Goal: Check status

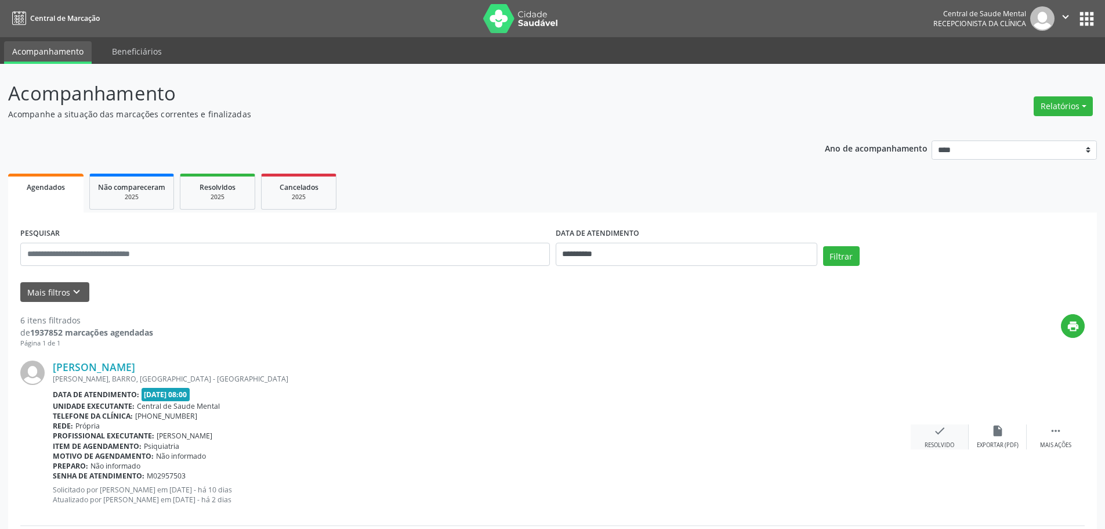
click at [934, 432] on icon "check" at bounding box center [940, 430] width 13 height 13
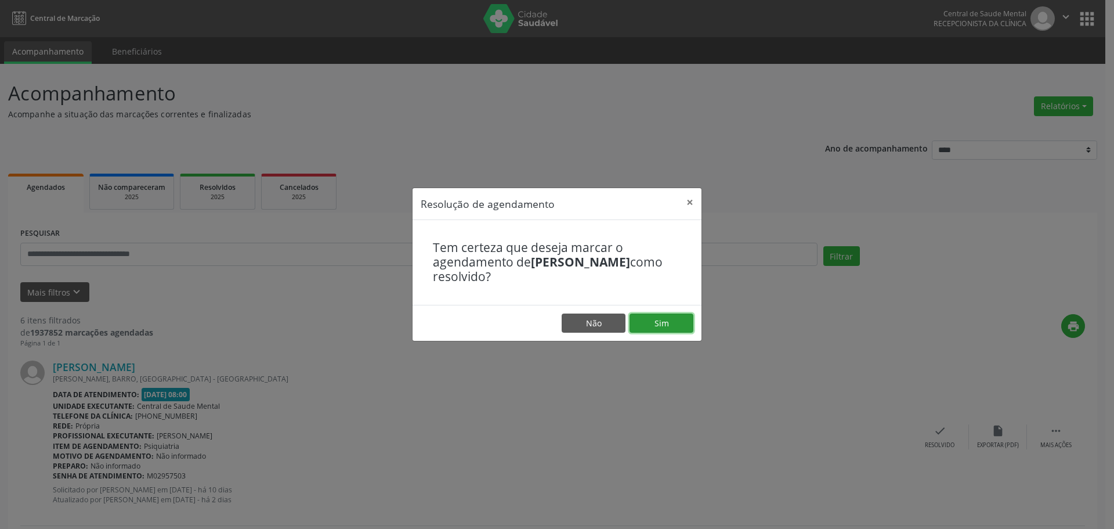
click at [682, 328] on button "Sim" at bounding box center [662, 323] width 64 height 20
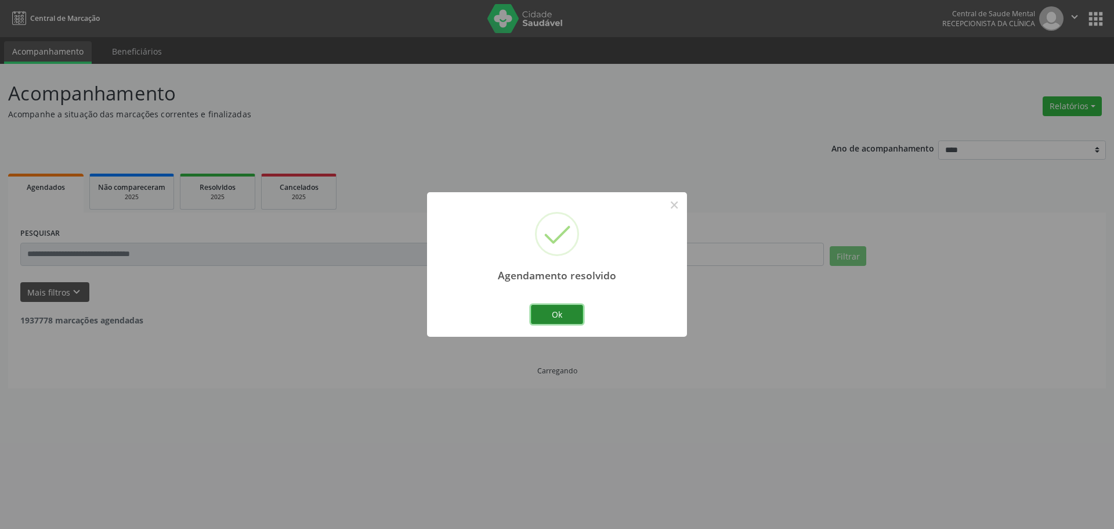
click at [550, 320] on button "Ok" at bounding box center [557, 315] width 52 height 20
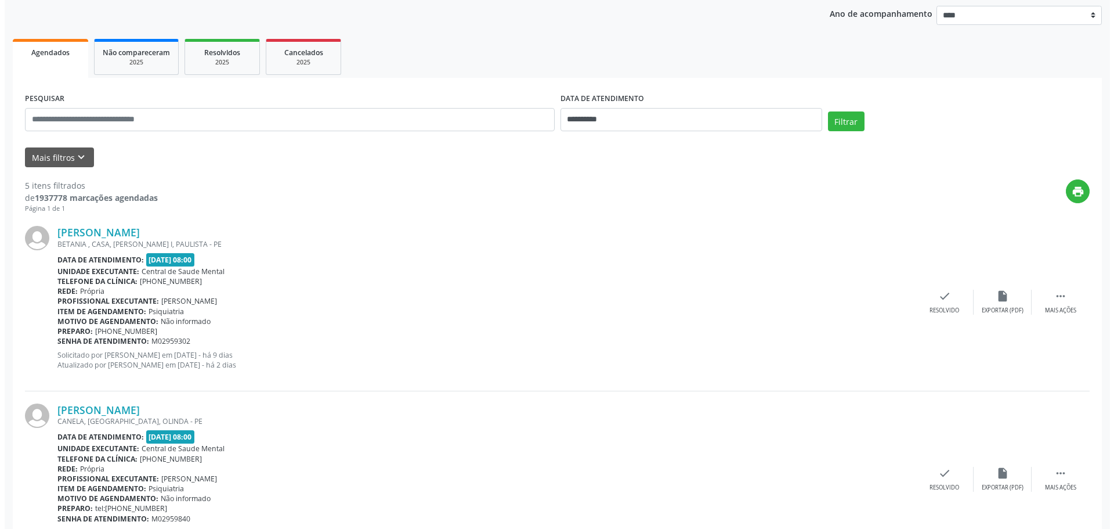
scroll to position [290, 0]
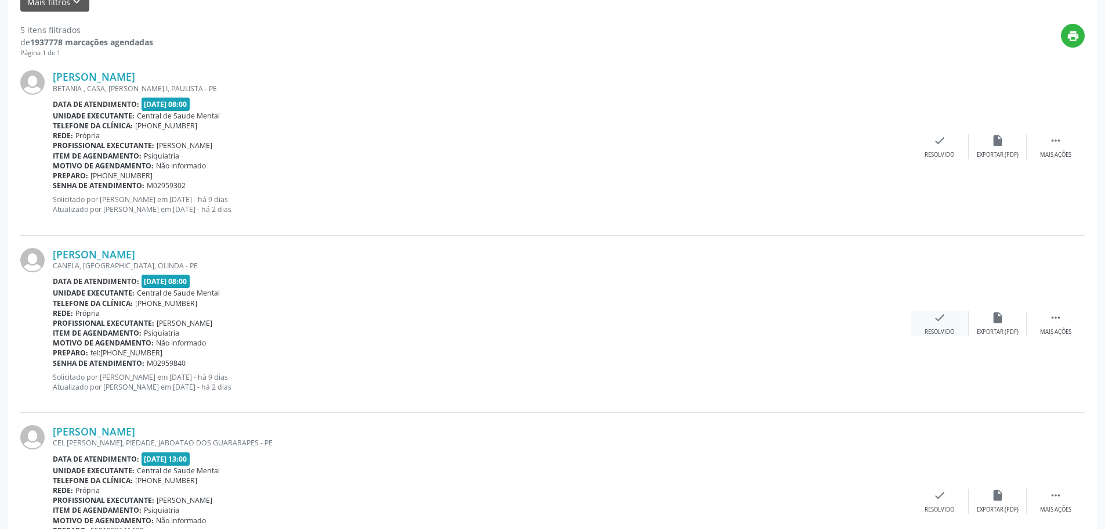
click at [927, 324] on div "check Resolvido" at bounding box center [940, 323] width 58 height 25
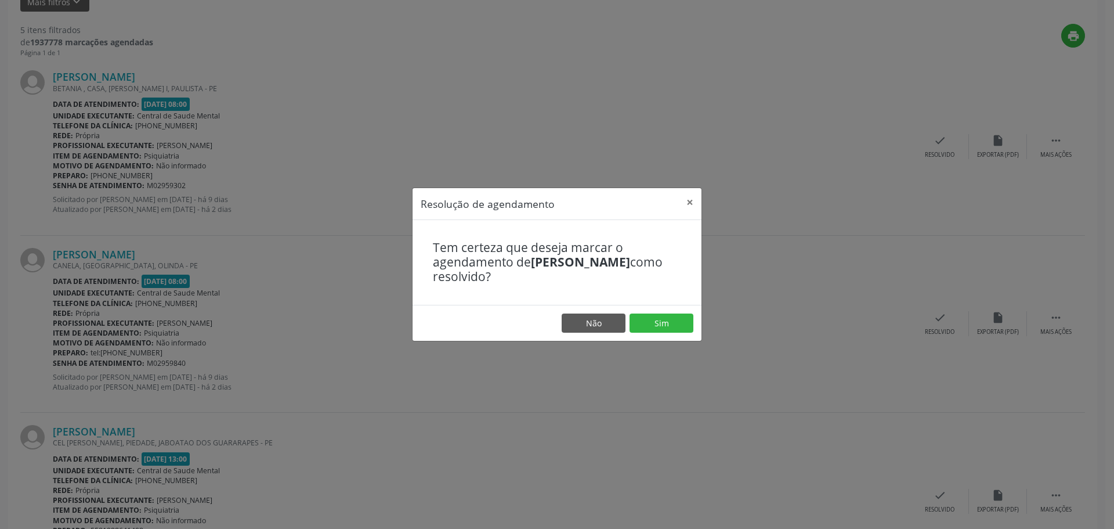
click at [699, 324] on footer "Não Sim" at bounding box center [557, 323] width 289 height 37
click at [660, 324] on button "Sim" at bounding box center [662, 323] width 64 height 20
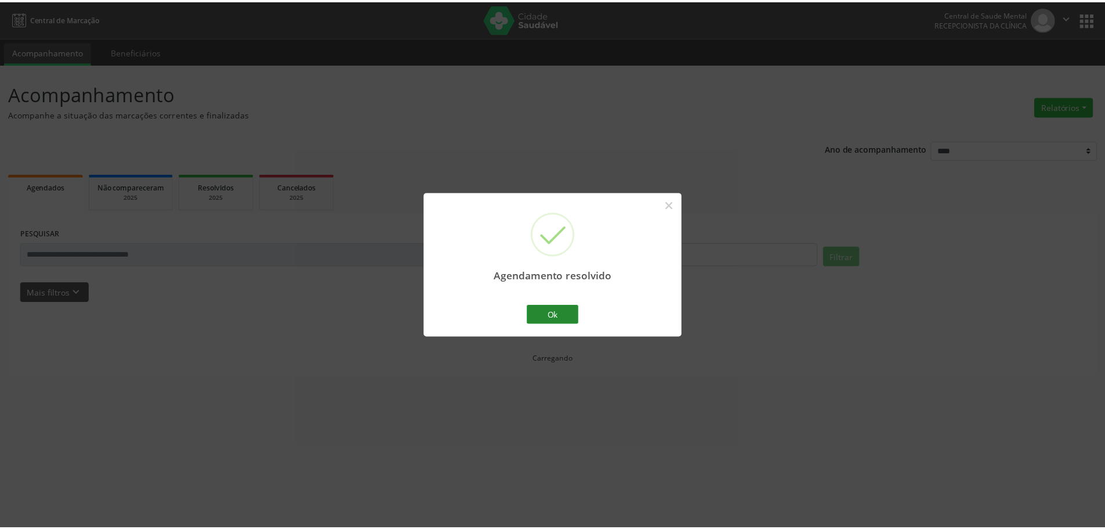
scroll to position [0, 0]
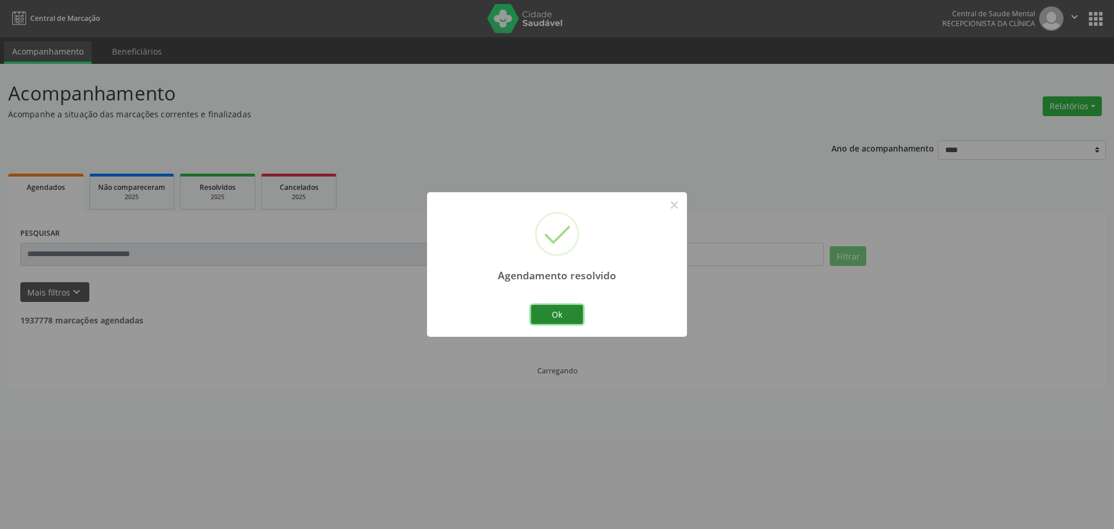
click at [563, 317] on button "Ok" at bounding box center [557, 315] width 52 height 20
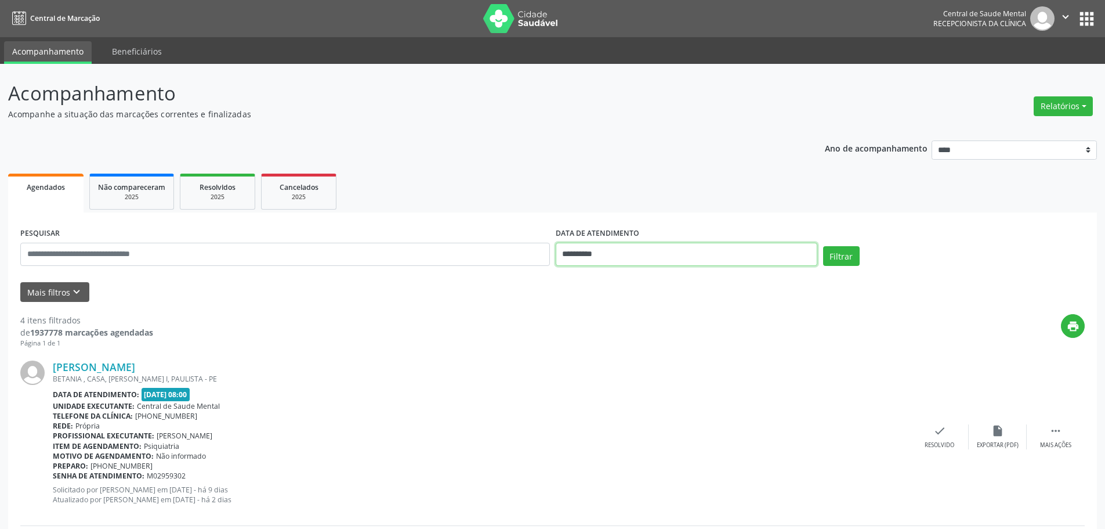
click at [580, 249] on input "**********" at bounding box center [687, 254] width 262 height 23
click at [707, 340] on span "10" at bounding box center [696, 338] width 23 height 23
type input "**********"
click at [707, 340] on span "10" at bounding box center [696, 338] width 23 height 23
click at [853, 254] on button "Filtrar" at bounding box center [841, 256] width 37 height 20
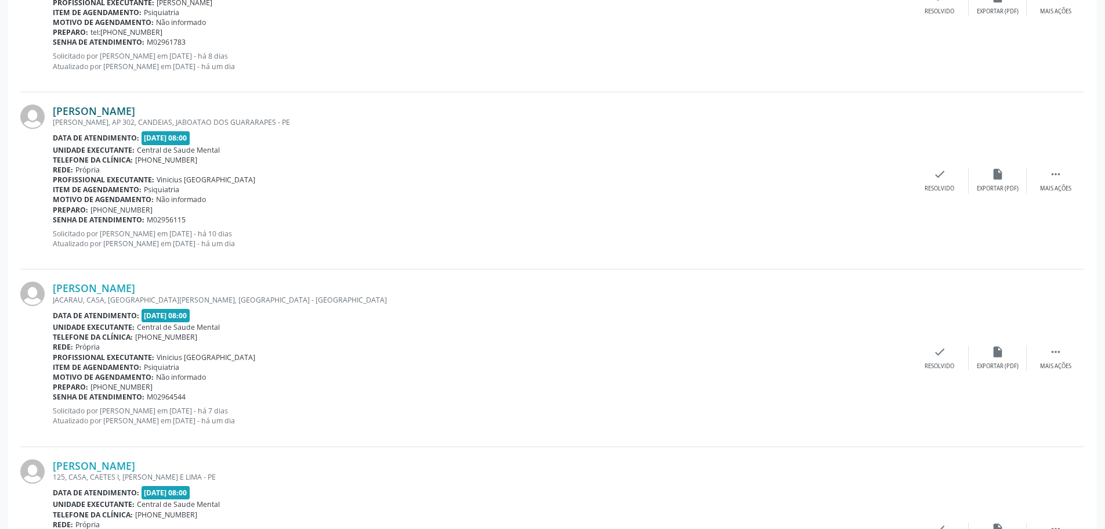
scroll to position [964, 0]
click at [135, 109] on link "[PERSON_NAME]" at bounding box center [94, 112] width 82 height 13
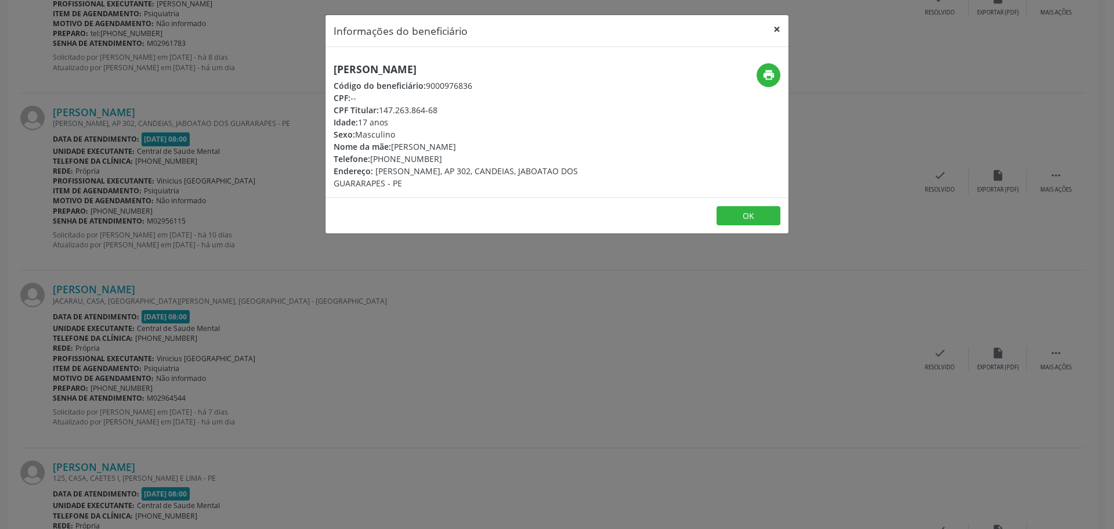
click at [777, 24] on button "×" at bounding box center [776, 29] width 23 height 28
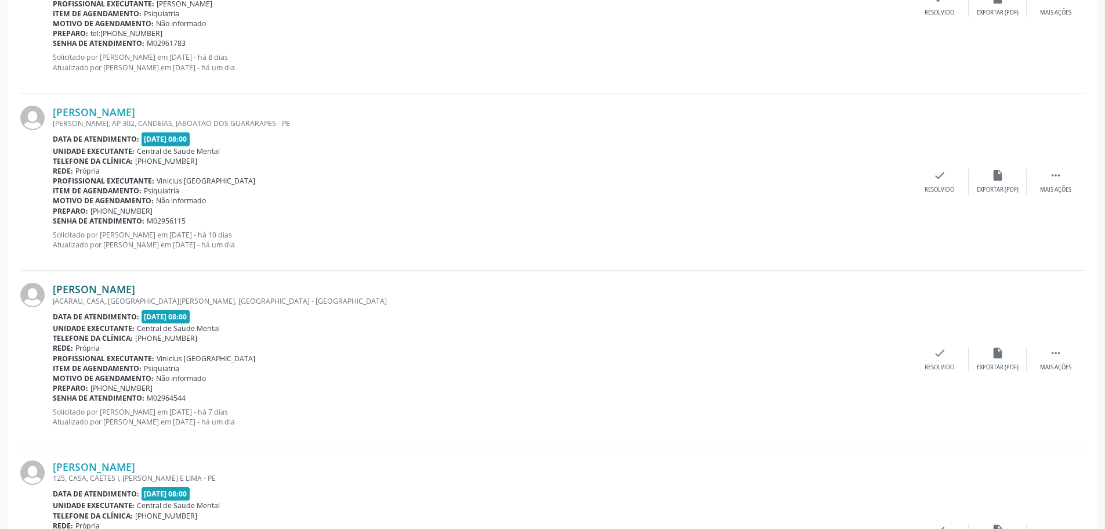
click at [132, 291] on link "[PERSON_NAME]" at bounding box center [94, 289] width 82 height 13
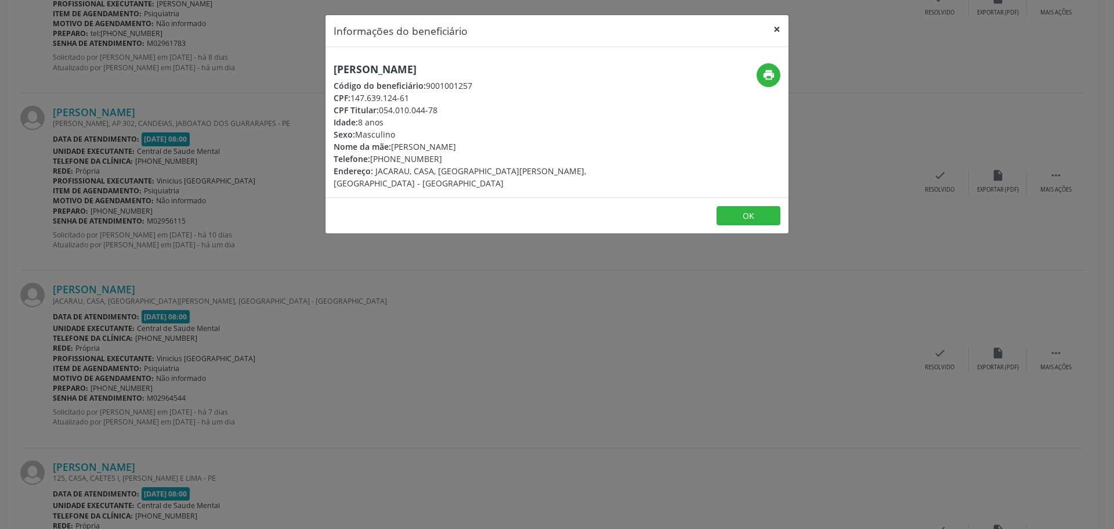
click at [780, 29] on button "×" at bounding box center [776, 29] width 23 height 28
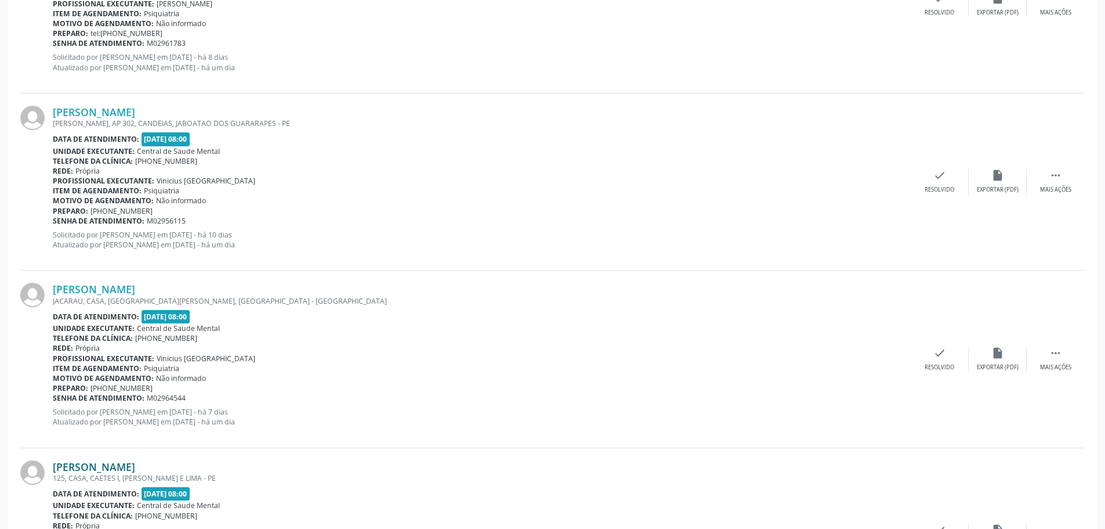
click at [135, 469] on link "[PERSON_NAME]" at bounding box center [94, 466] width 82 height 13
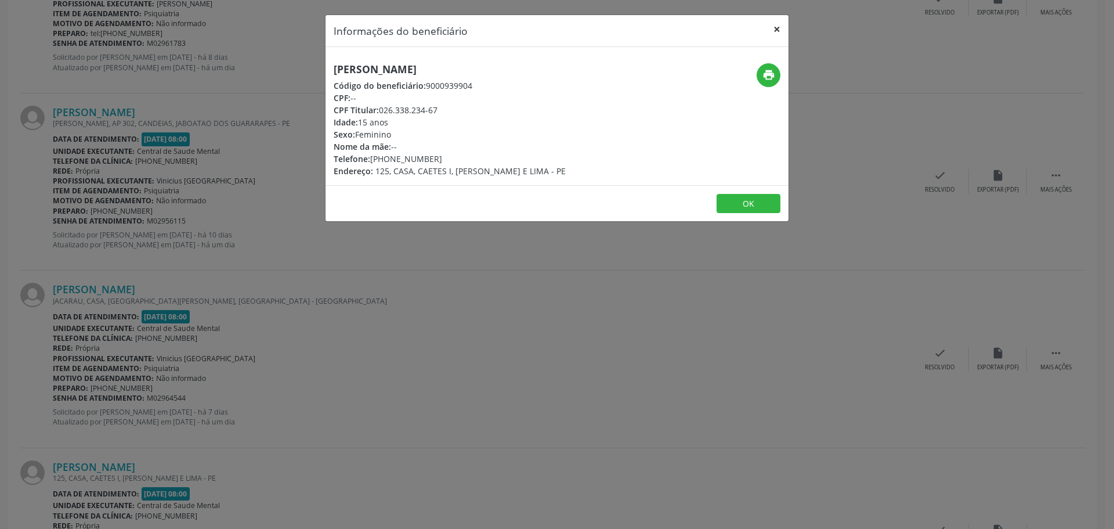
drag, startPoint x: 775, startPoint y: 26, endPoint x: 777, endPoint y: 32, distance: 6.5
click at [776, 27] on button "×" at bounding box center [776, 29] width 23 height 28
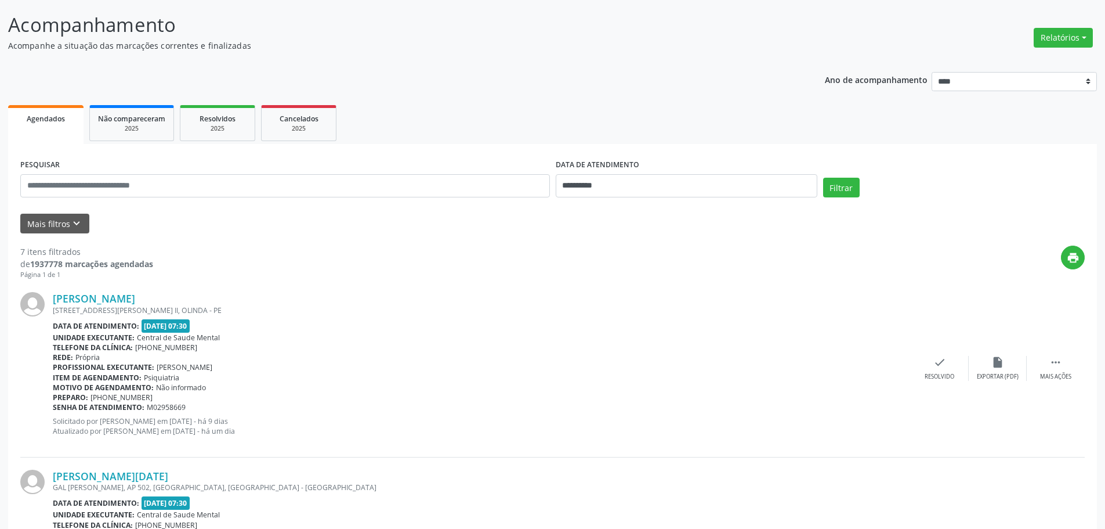
scroll to position [0, 0]
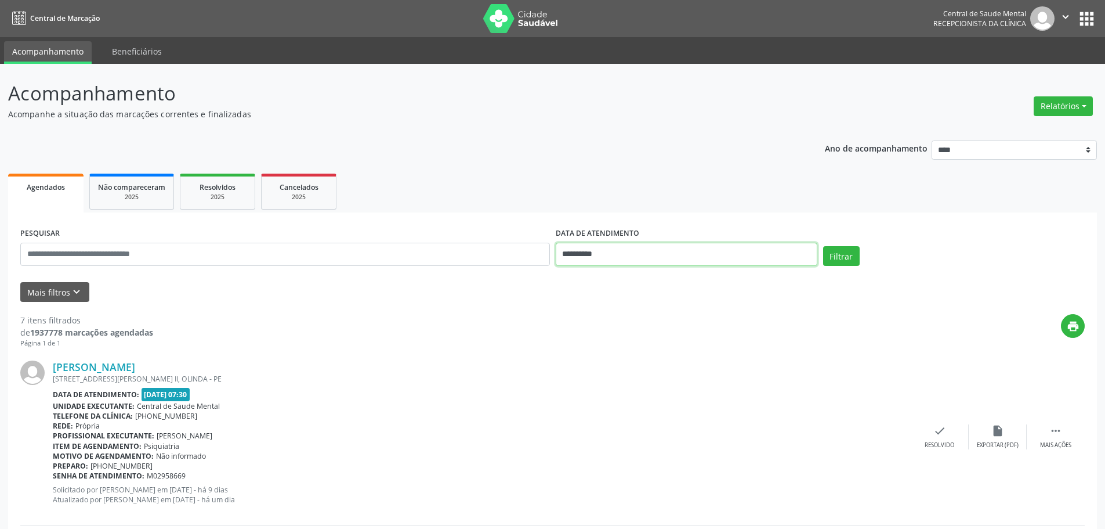
click at [582, 263] on input "**********" at bounding box center [687, 254] width 262 height 23
click at [672, 339] on span "9" at bounding box center [670, 338] width 23 height 23
type input "**********"
click at [672, 339] on span "9" at bounding box center [670, 338] width 23 height 23
click at [844, 254] on button "Filtrar" at bounding box center [841, 256] width 37 height 20
